Goal: Task Accomplishment & Management: Manage account settings

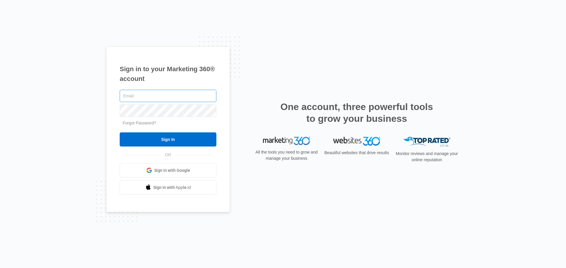
click at [137, 97] on input "text" at bounding box center [168, 96] width 97 height 12
type input "Jon@rootedland.com"
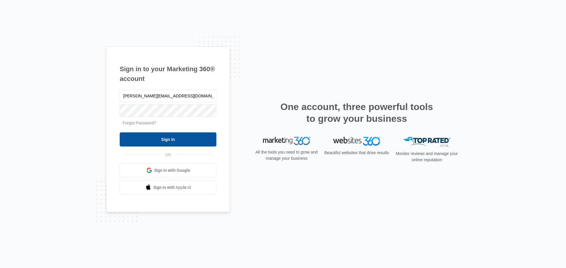
click at [176, 138] on input "Sign In" at bounding box center [168, 140] width 97 height 14
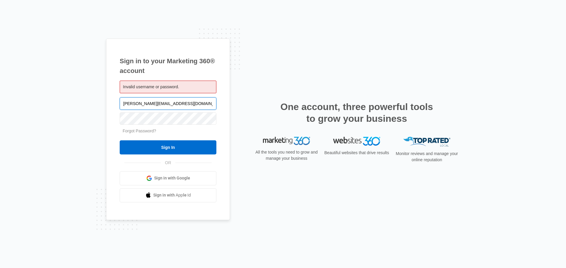
click at [143, 107] on input "[PERSON_NAME][EMAIL_ADDRESS][DOMAIN_NAME]" at bounding box center [168, 104] width 97 height 12
paste input "j"
type input "jon@rootedland.com"
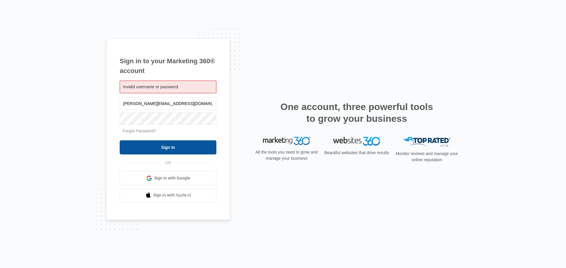
click at [164, 147] on input "Sign In" at bounding box center [168, 148] width 97 height 14
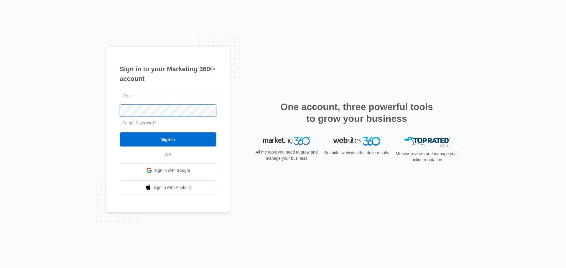
click at [115, 111] on div "Sign in to your Marketing 360® account Forgot Password? Sign In OR Sign in with…" at bounding box center [168, 130] width 124 height 166
click at [131, 97] on input "text" at bounding box center [168, 96] width 97 height 12
paste input "jon@rootedland.com"
type input "jon@rootedland.com"
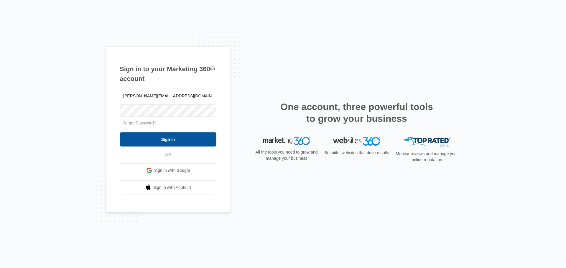
click at [169, 140] on input "Sign In" at bounding box center [168, 140] width 97 height 14
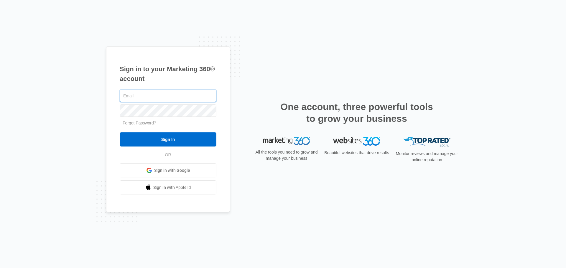
click at [140, 92] on input "text" at bounding box center [168, 96] width 97 height 12
paste input "[PERSON_NAME][EMAIL_ADDRESS][DOMAIN_NAME]"
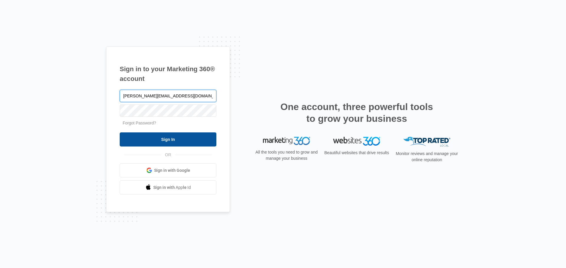
type input "[PERSON_NAME][EMAIL_ADDRESS][DOMAIN_NAME]"
click at [176, 142] on input "Sign In" at bounding box center [168, 140] width 97 height 14
